Goal: Find specific page/section: Find specific page/section

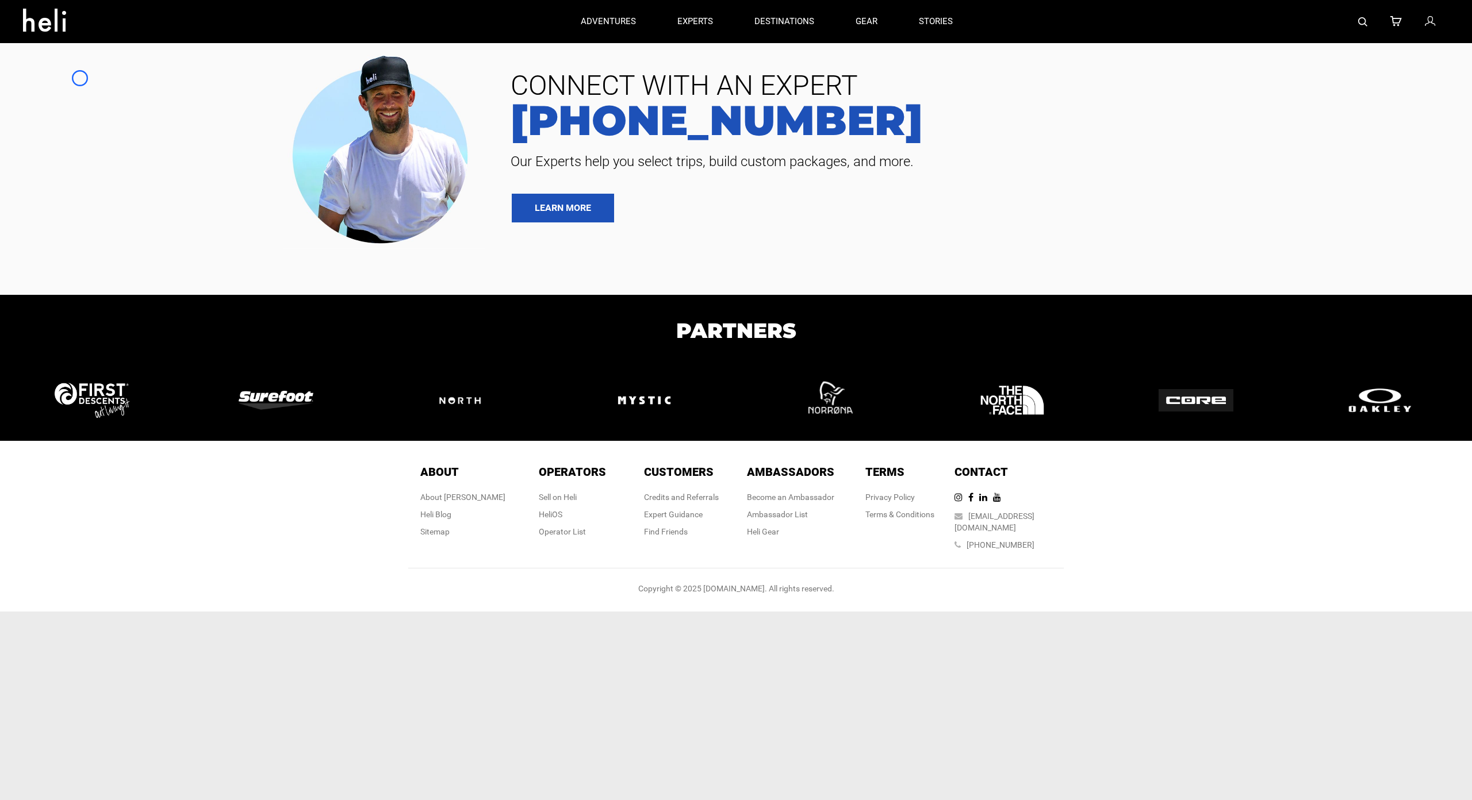
click at [80, 78] on div at bounding box center [251, 147] width 485 height 203
click at [94, 94] on div at bounding box center [251, 147] width 485 height 203
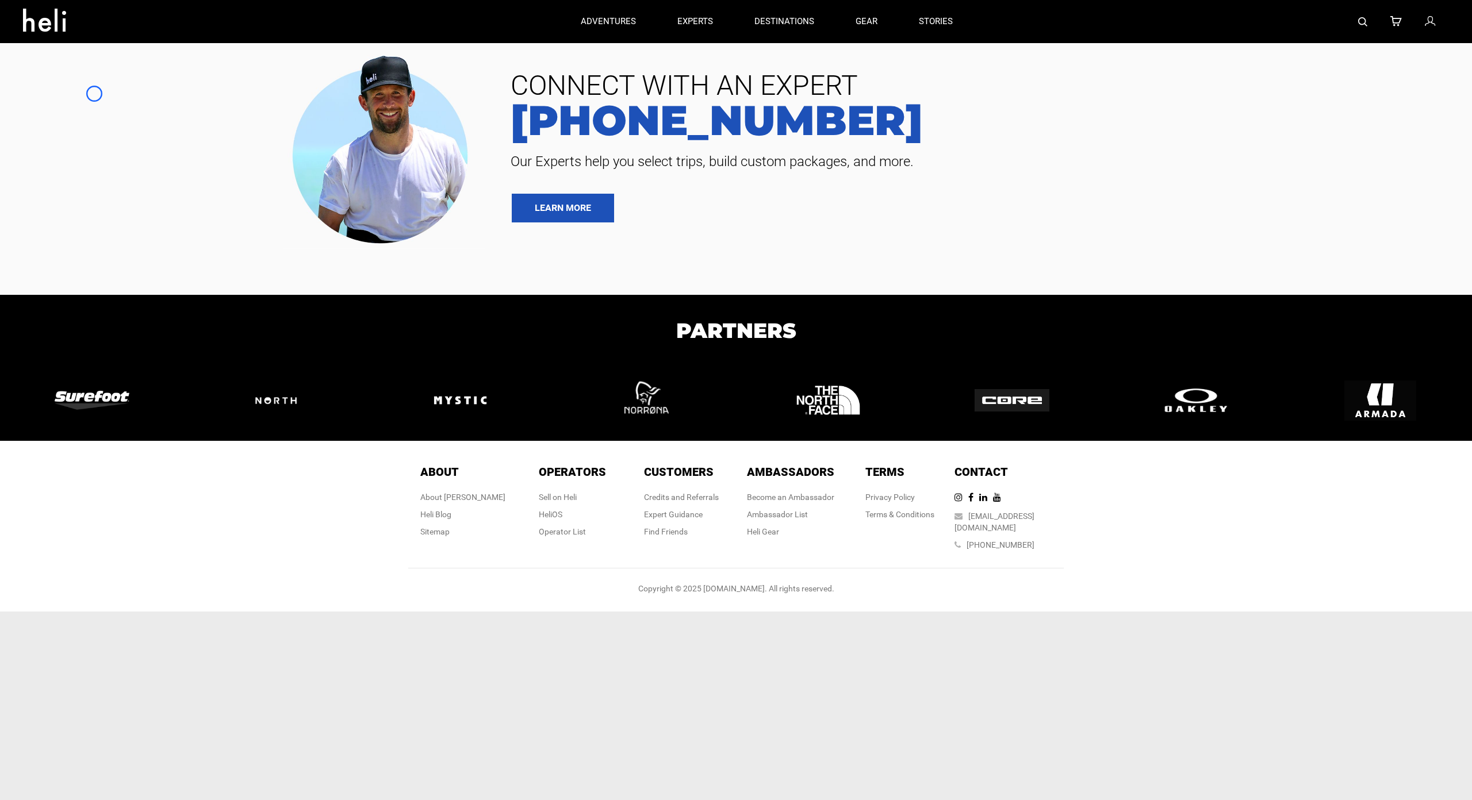
click at [77, 96] on div at bounding box center [251, 147] width 485 height 203
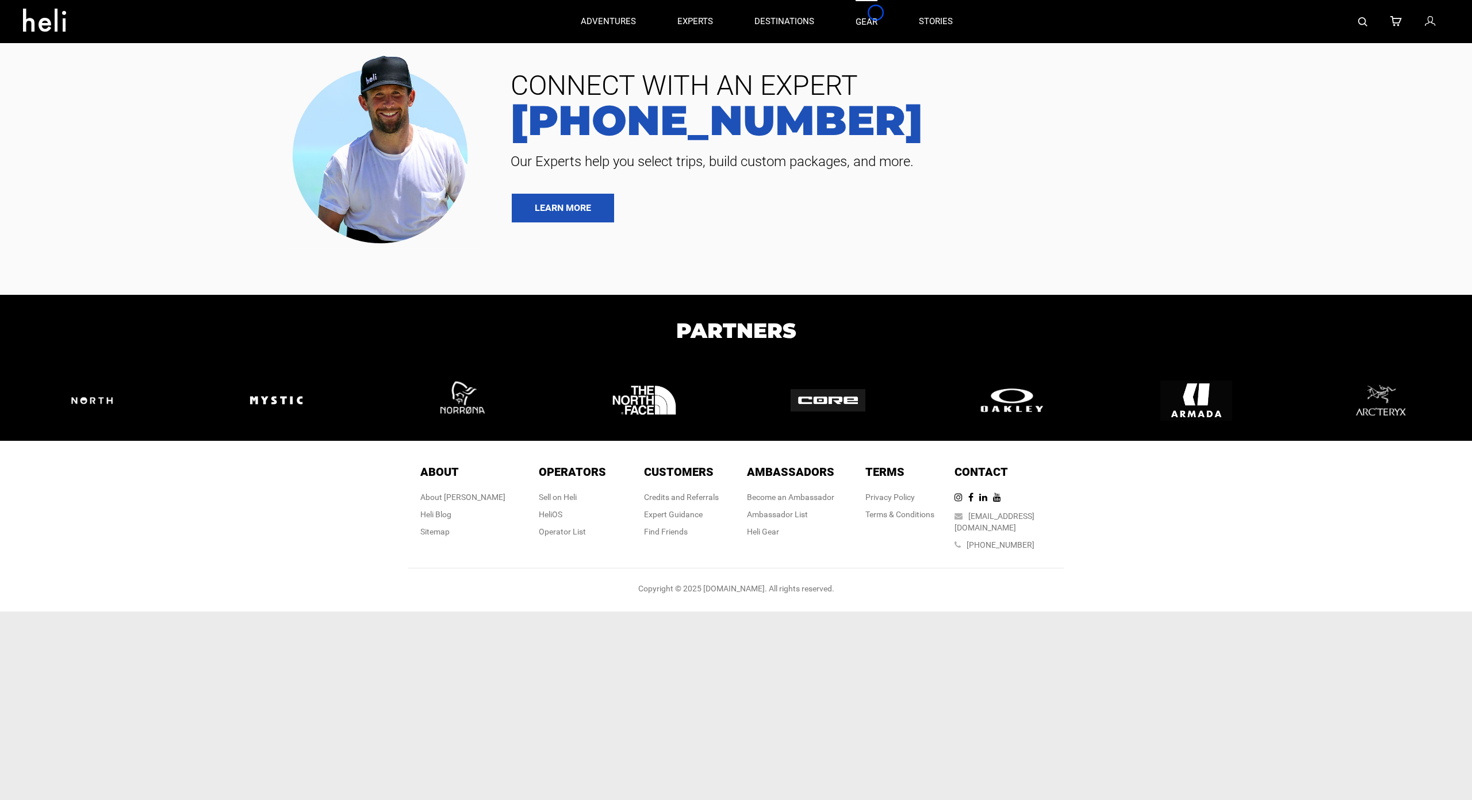
click at [876, 13] on link "gear" at bounding box center [867, 21] width 22 height 43
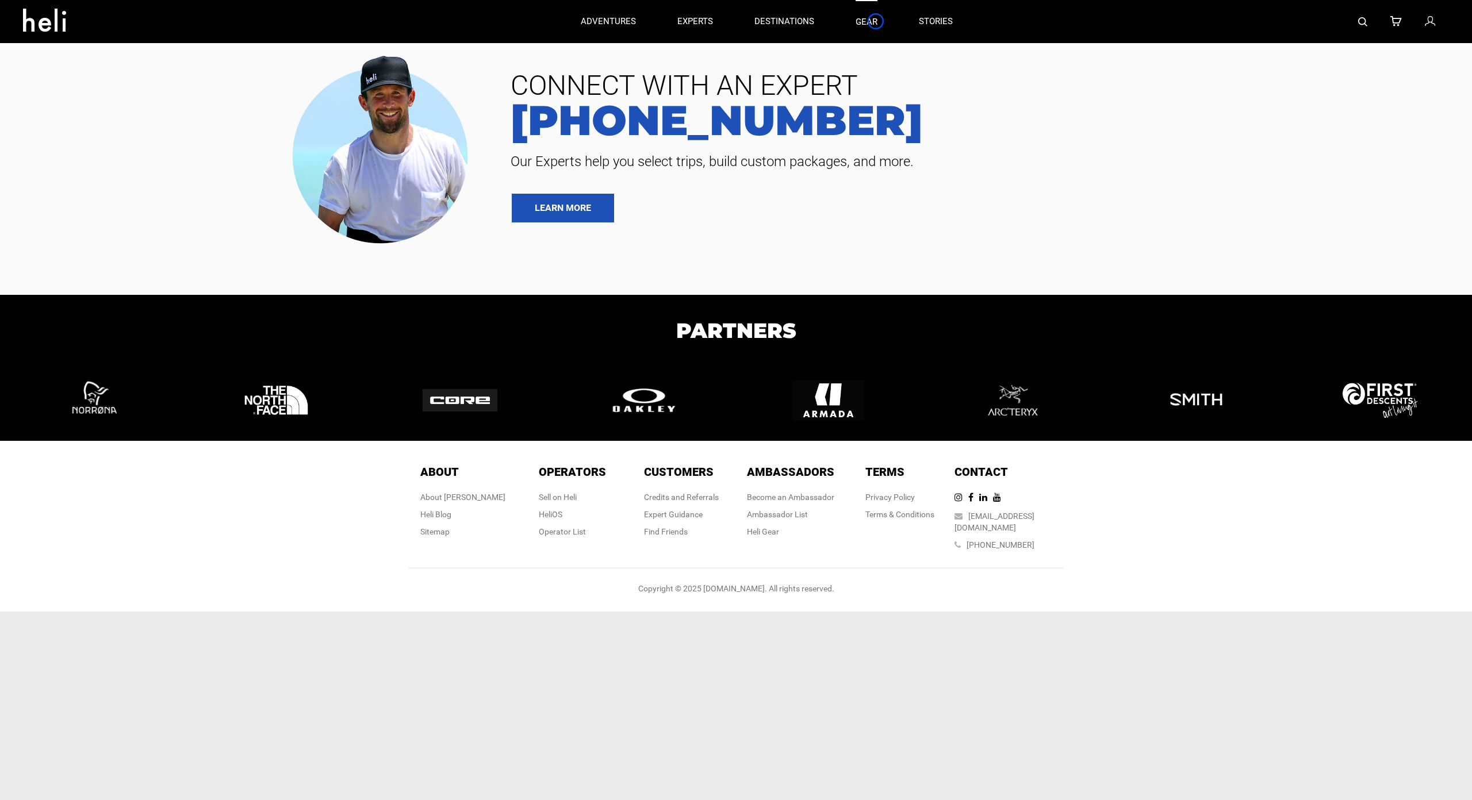
click at [876, 21] on link "gear" at bounding box center [867, 21] width 22 height 43
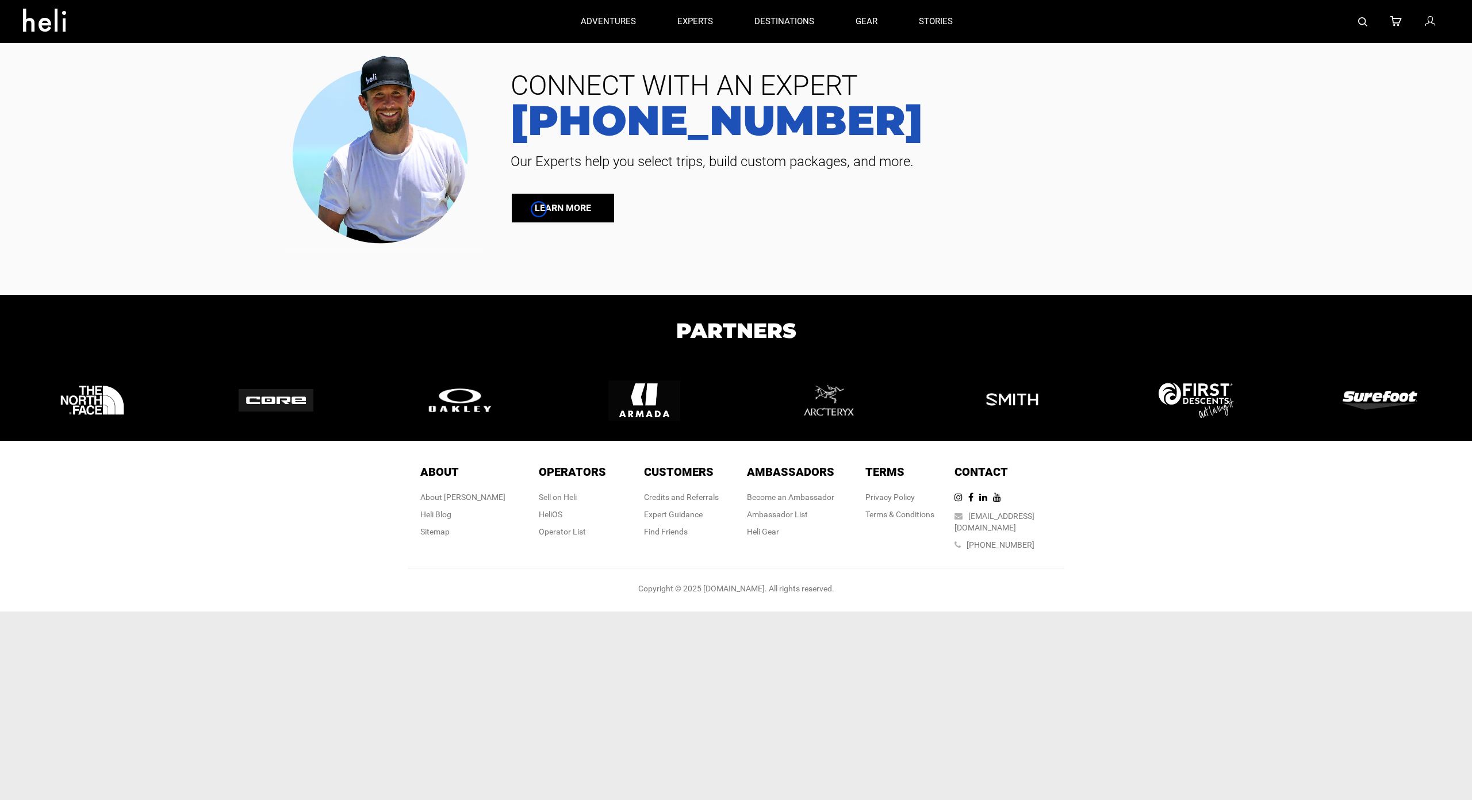
click at [539, 209] on link "LEARN MORE" at bounding box center [563, 208] width 102 height 29
